Goal: Task Accomplishment & Management: Manage account settings

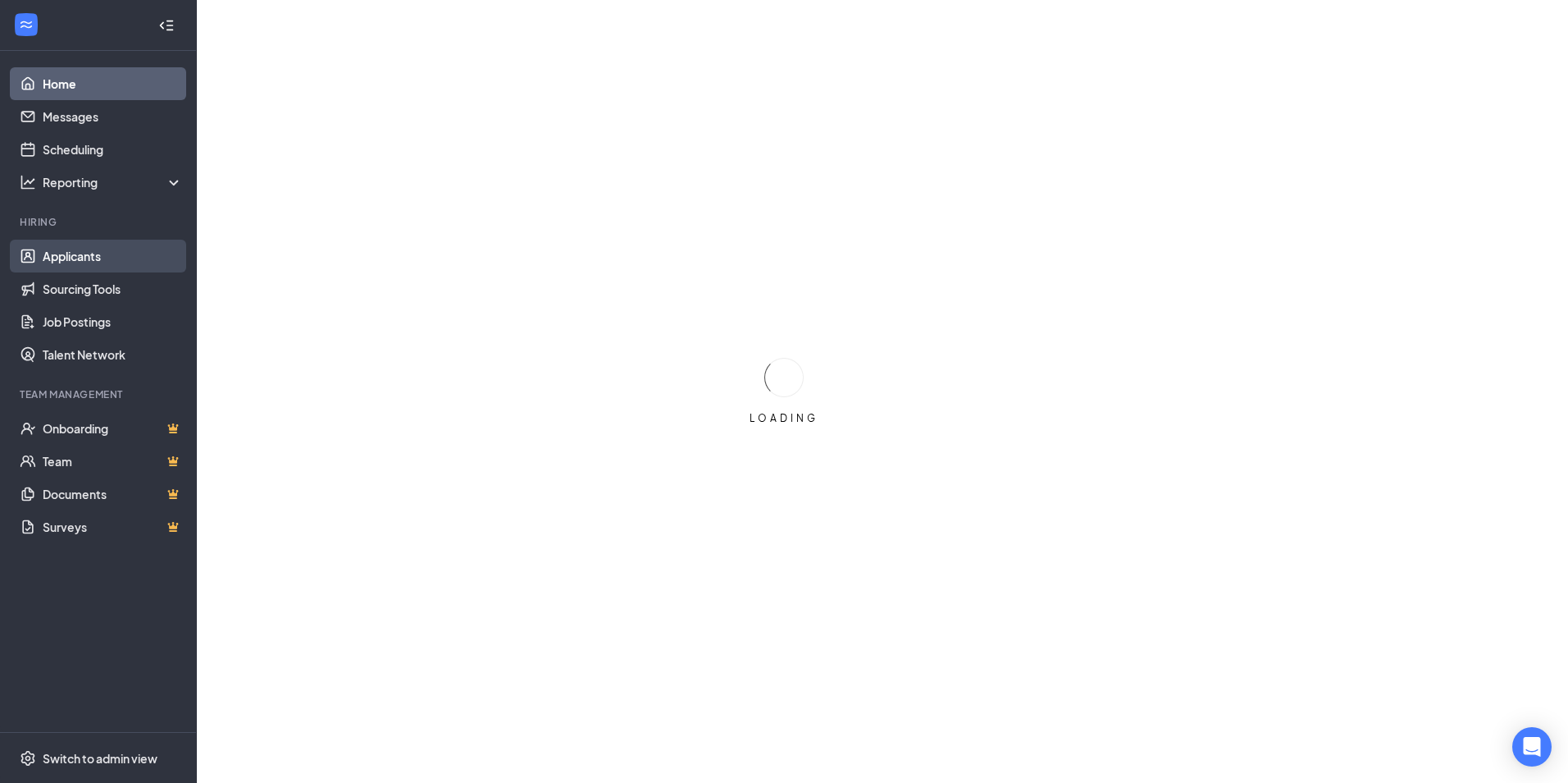
click at [108, 259] on link "Applicants" at bounding box center [113, 256] width 140 height 32
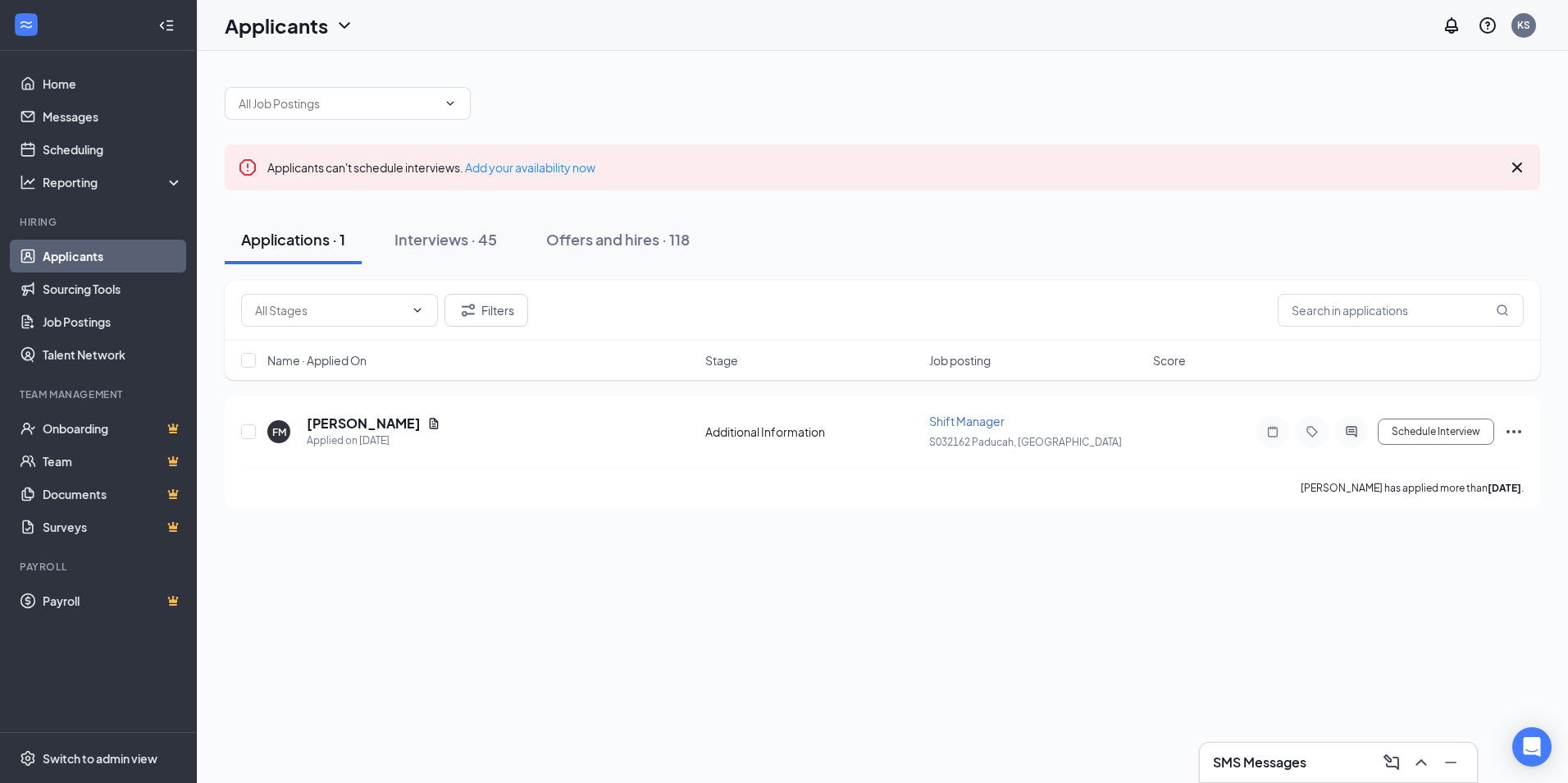
click at [452, 157] on div "Applicants can't schedule interviews. Add your availability now" at bounding box center [881, 167] width 1315 height 46
click at [471, 235] on div "Interviews · 45" at bounding box center [446, 239] width 103 height 21
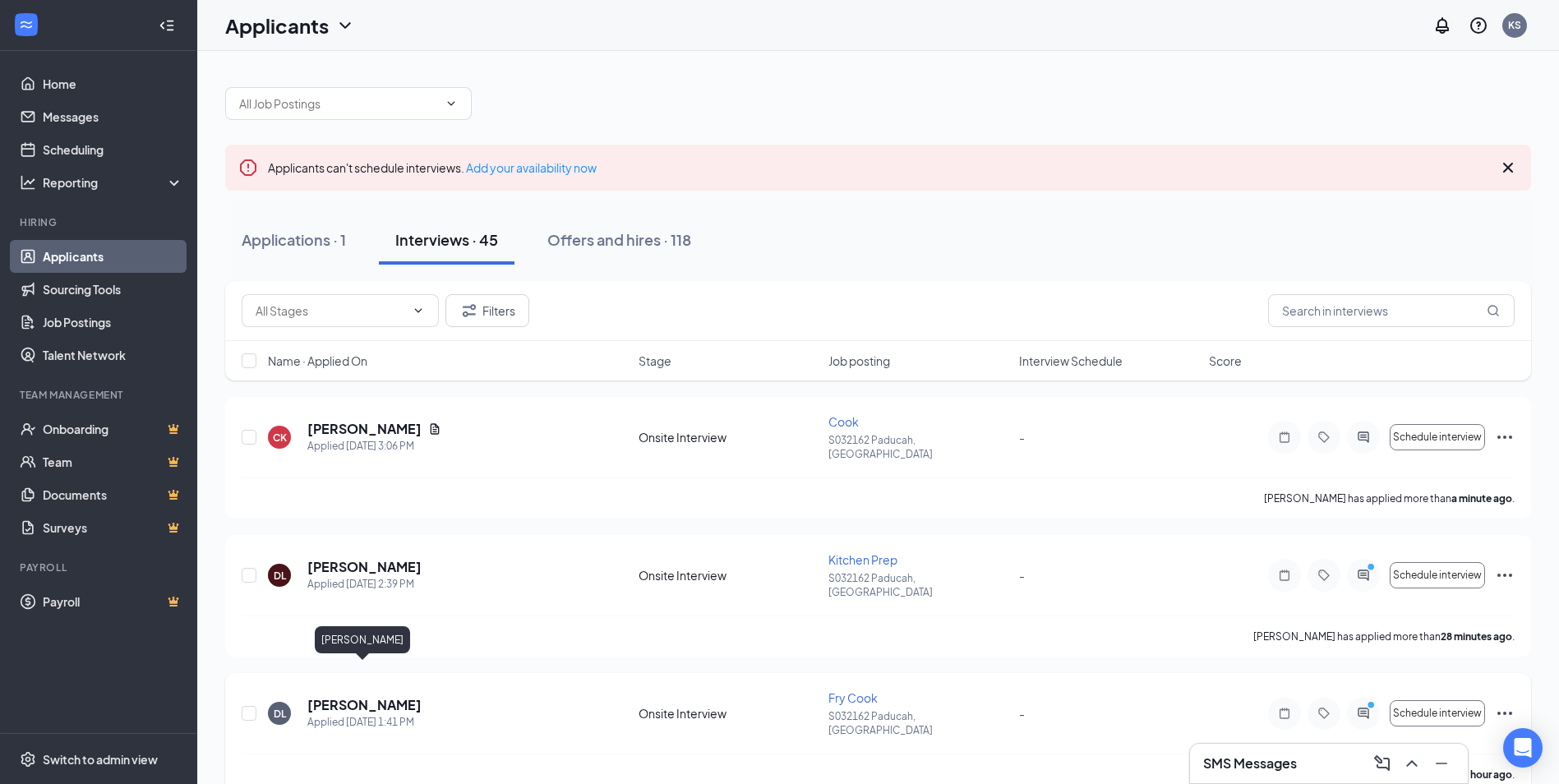
click at [387, 696] on h5 "Danny Lunsford" at bounding box center [364, 705] width 114 height 18
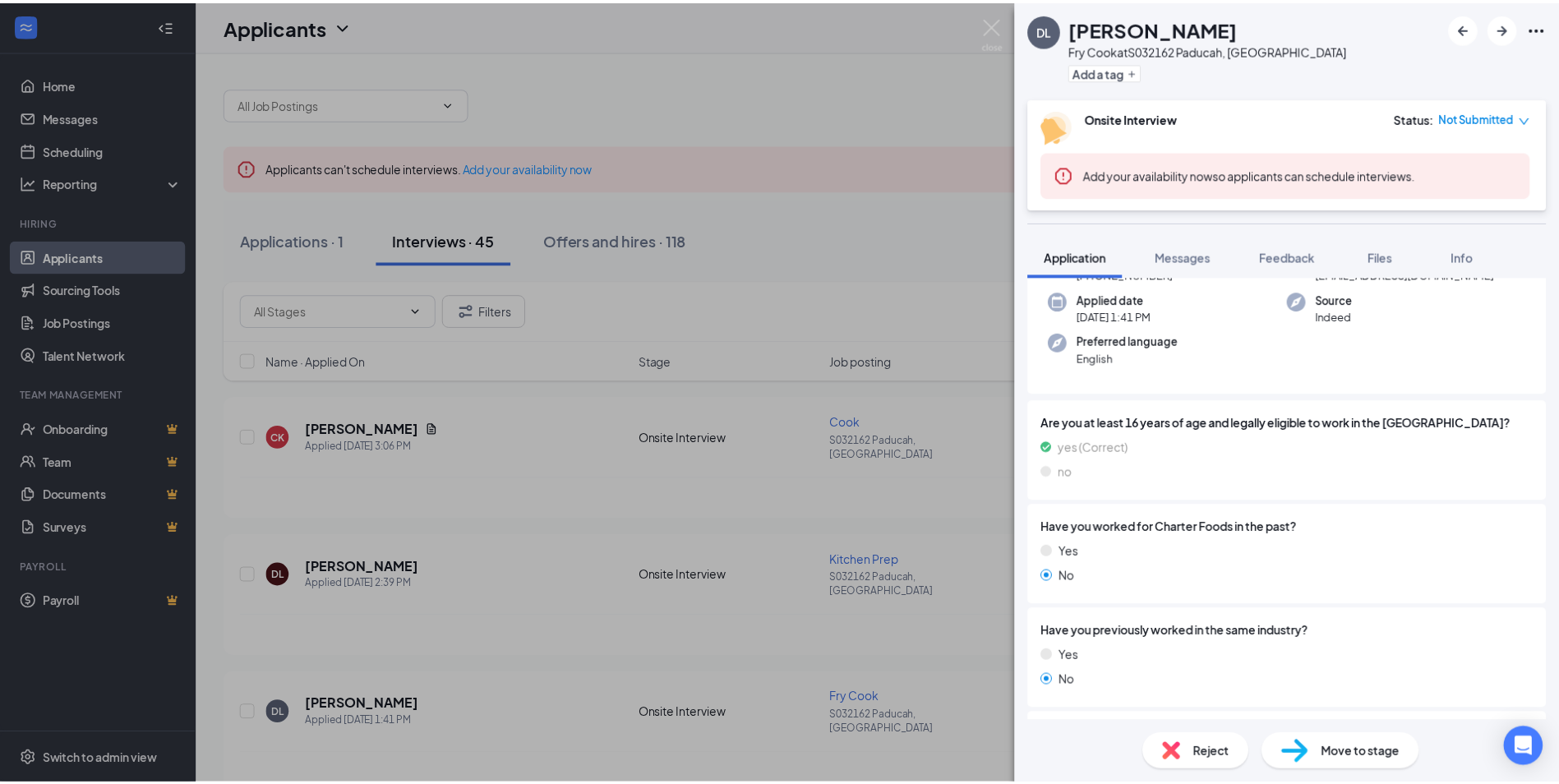
scroll to position [246, 0]
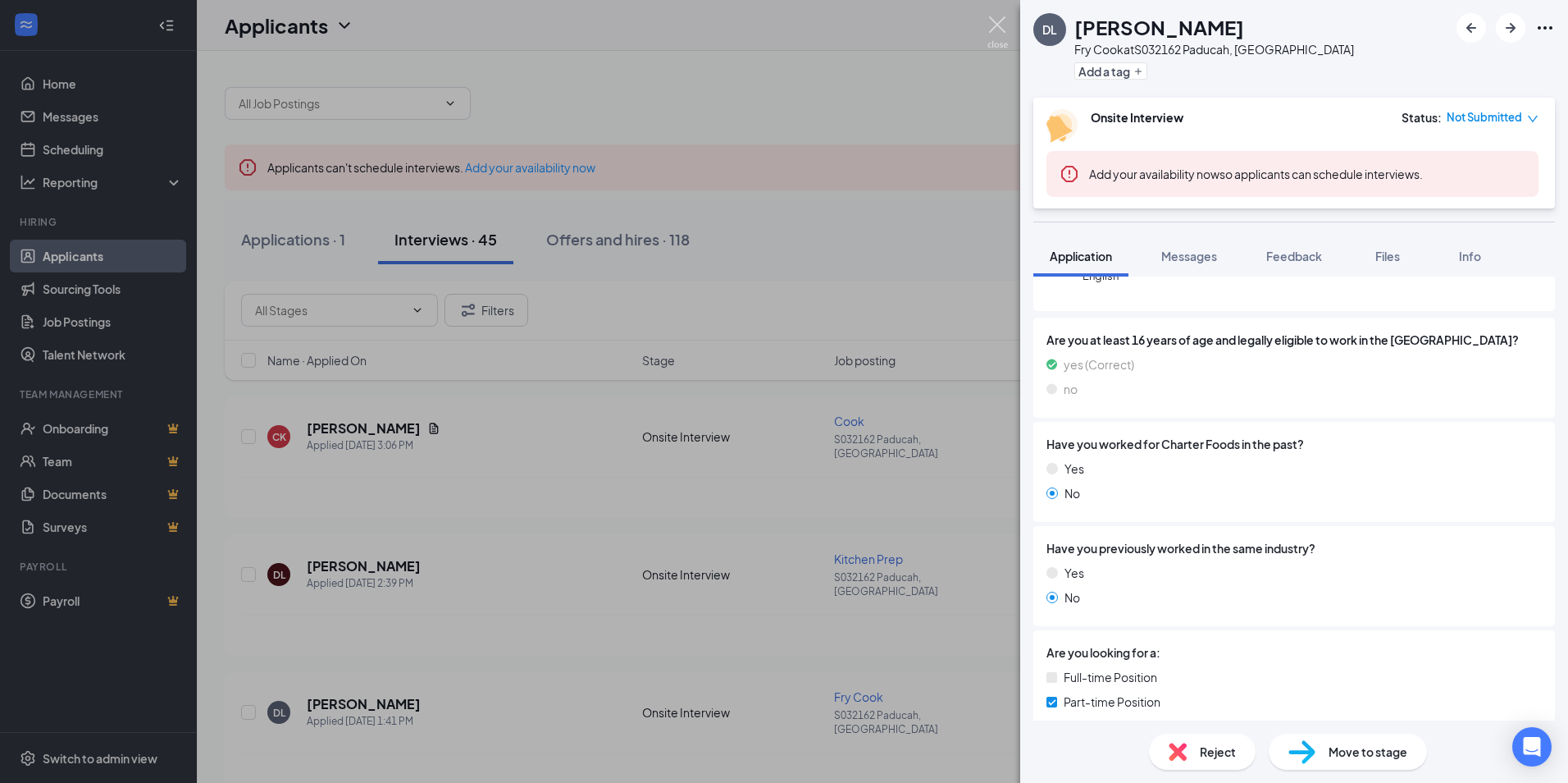
click at [996, 22] on img at bounding box center [997, 32] width 21 height 32
